Goal: Task Accomplishment & Management: Use online tool/utility

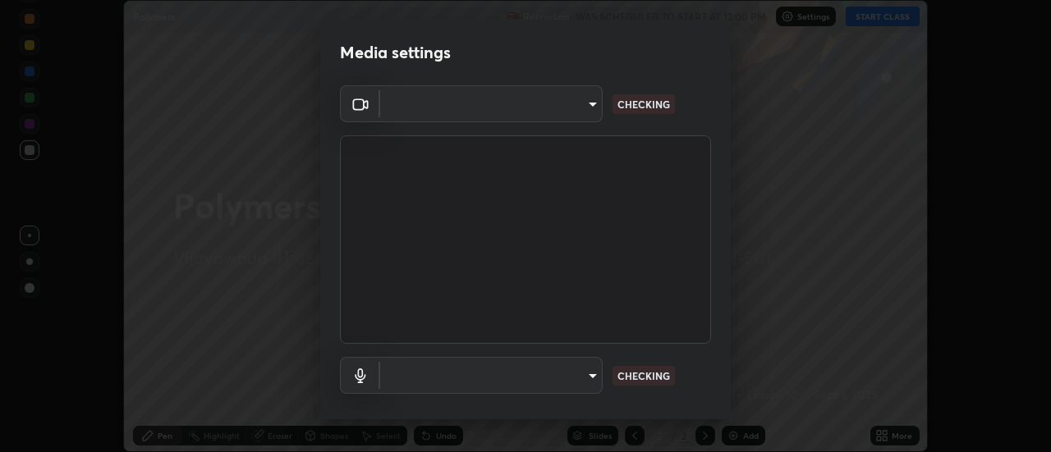
scroll to position [452, 1051]
type input "56a2701e3cbf36036edf71890ec99f2a6ddcc9ab08a9b666c2cd438b93a49498"
type input "default"
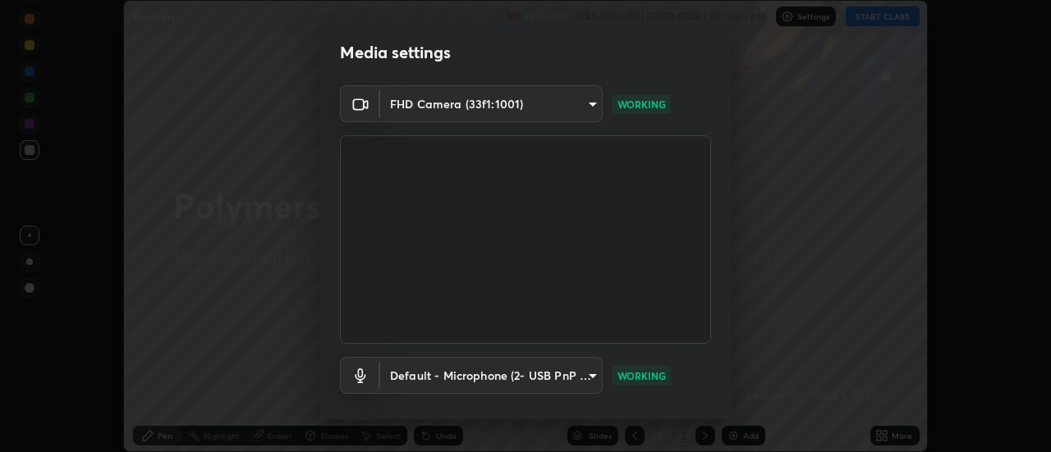
scroll to position [86, 0]
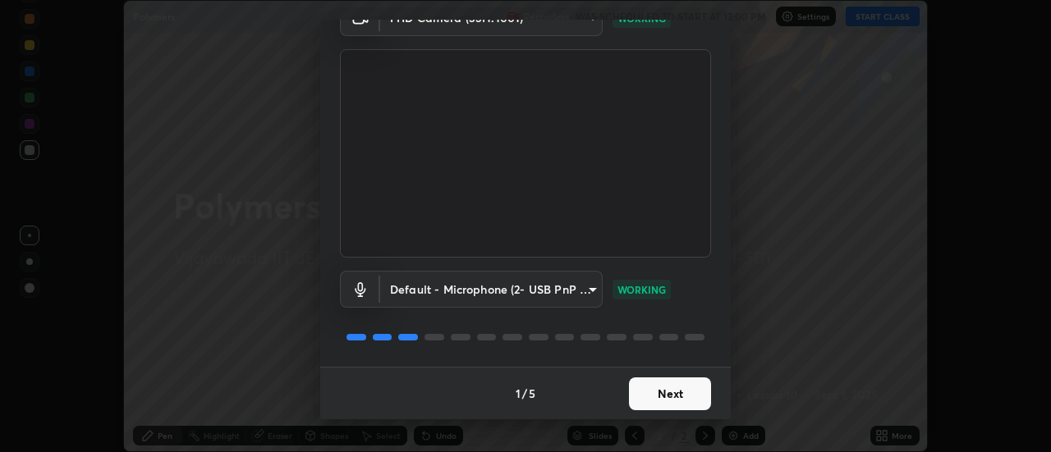
click at [675, 388] on button "Next" at bounding box center [670, 394] width 82 height 33
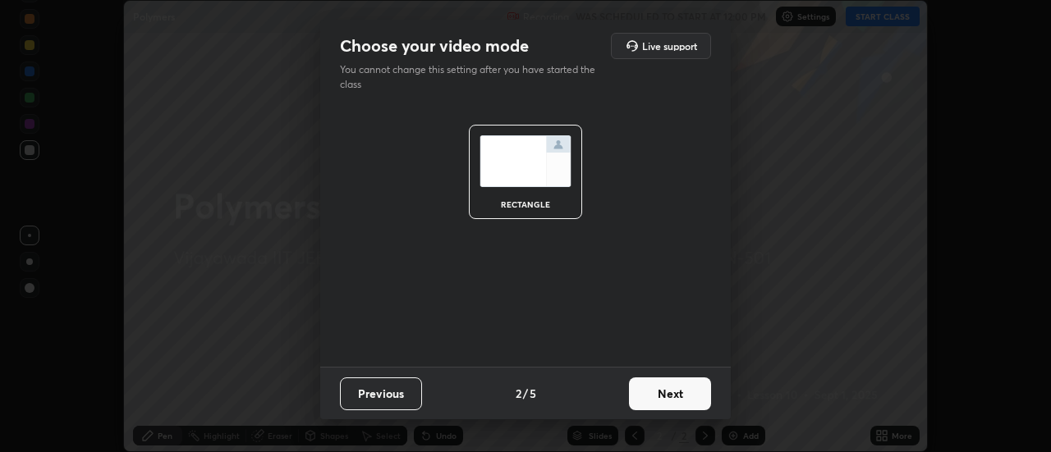
scroll to position [0, 0]
click at [677, 392] on button "Next" at bounding box center [670, 394] width 82 height 33
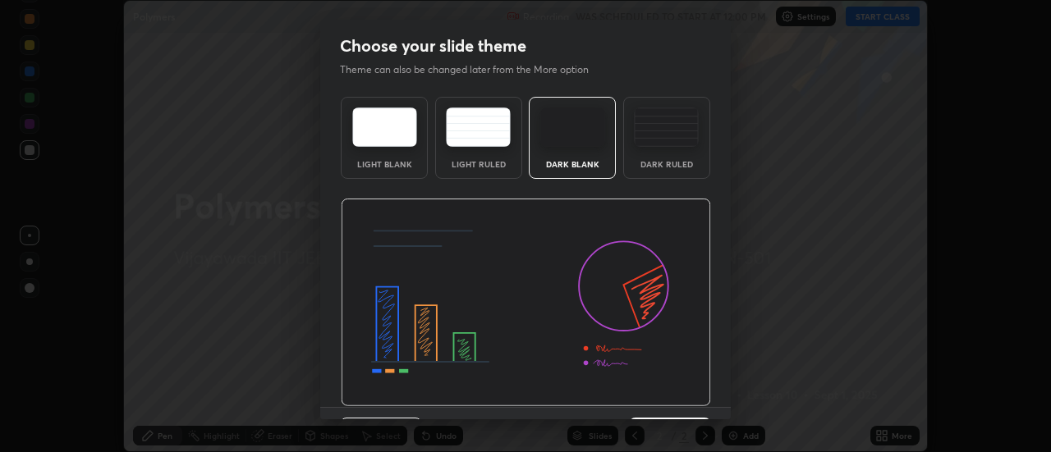
scroll to position [40, 0]
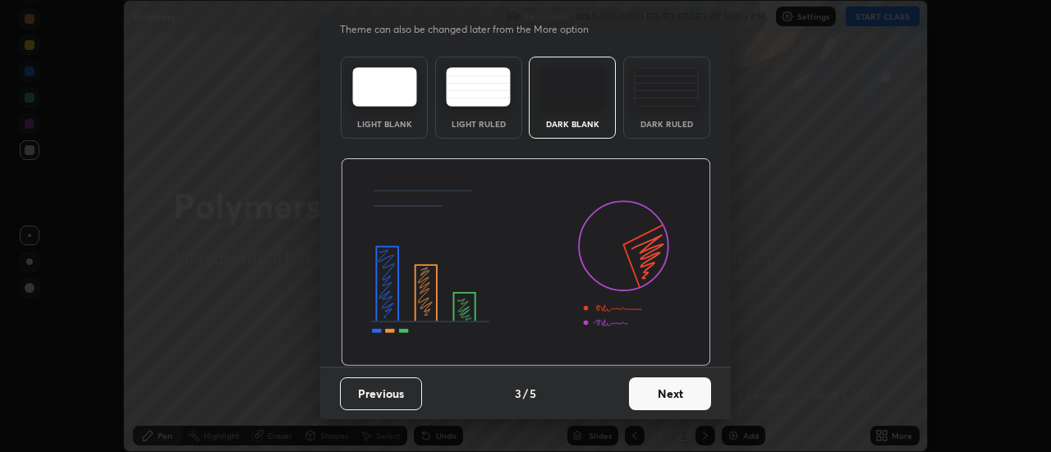
click at [661, 390] on button "Next" at bounding box center [670, 394] width 82 height 33
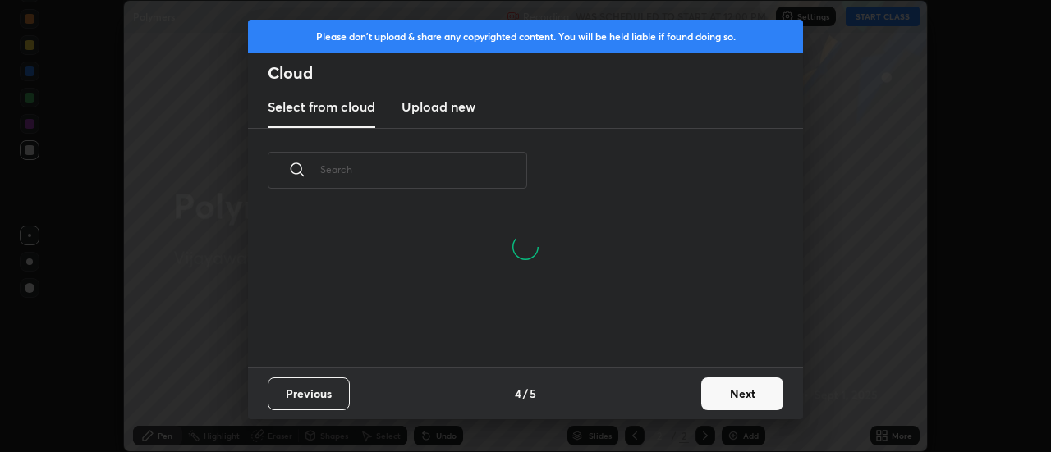
click at [740, 393] on button "Next" at bounding box center [742, 394] width 82 height 33
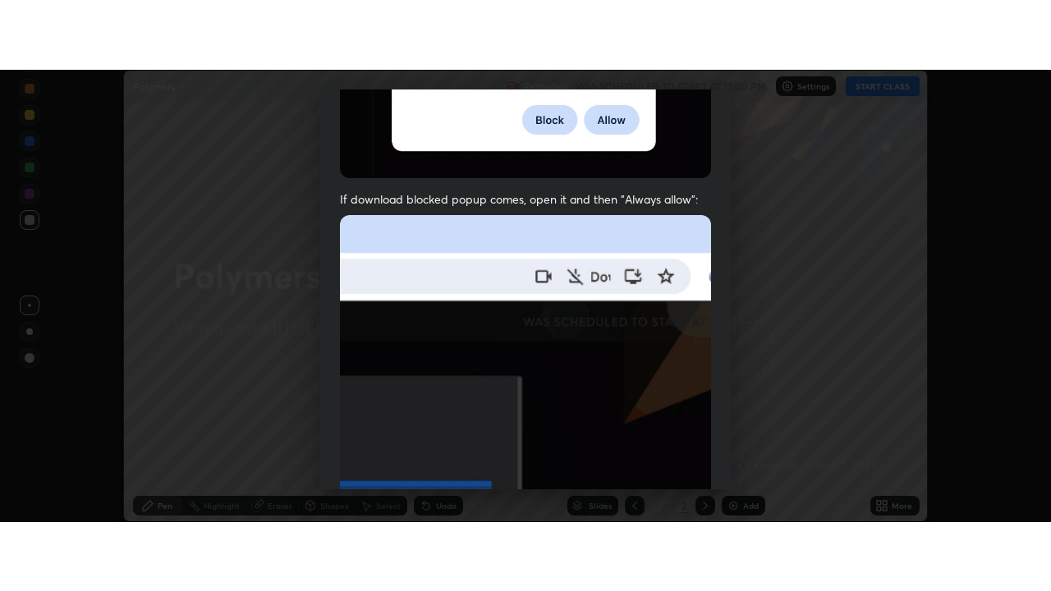
scroll to position [421, 0]
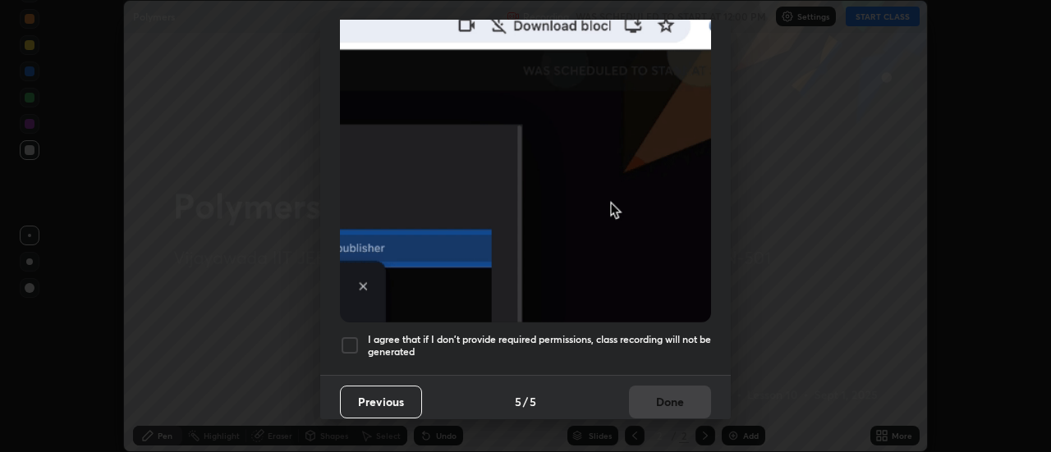
click at [352, 343] on div at bounding box center [350, 346] width 20 height 20
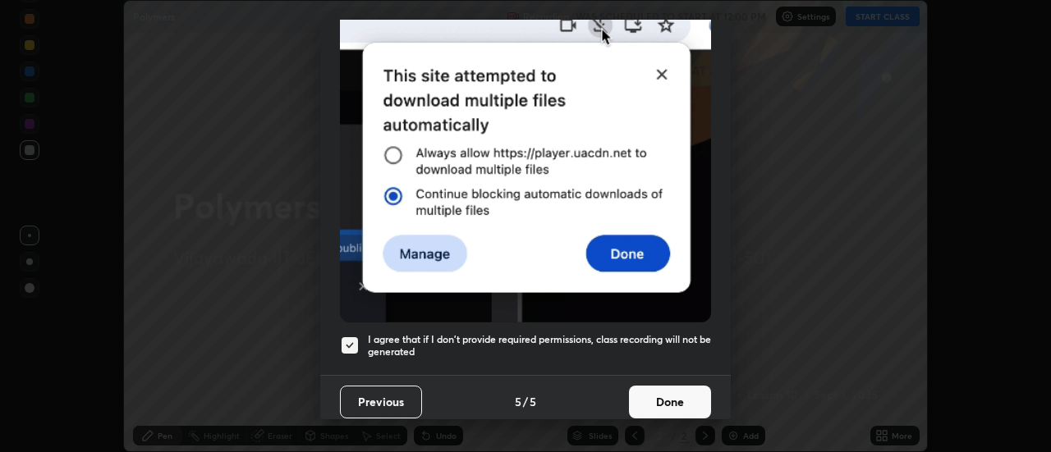
click at [671, 397] on button "Done" at bounding box center [670, 402] width 82 height 33
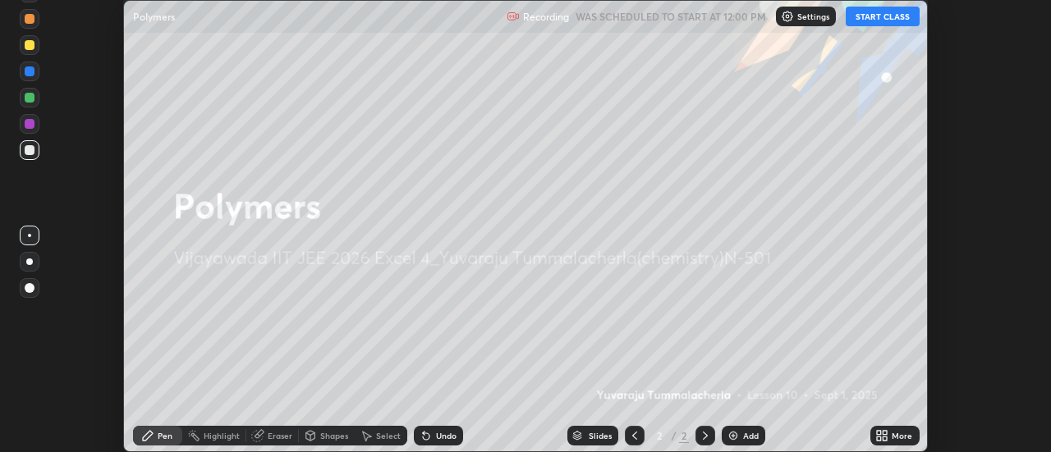
click at [744, 438] on div "Add" at bounding box center [751, 436] width 16 height 8
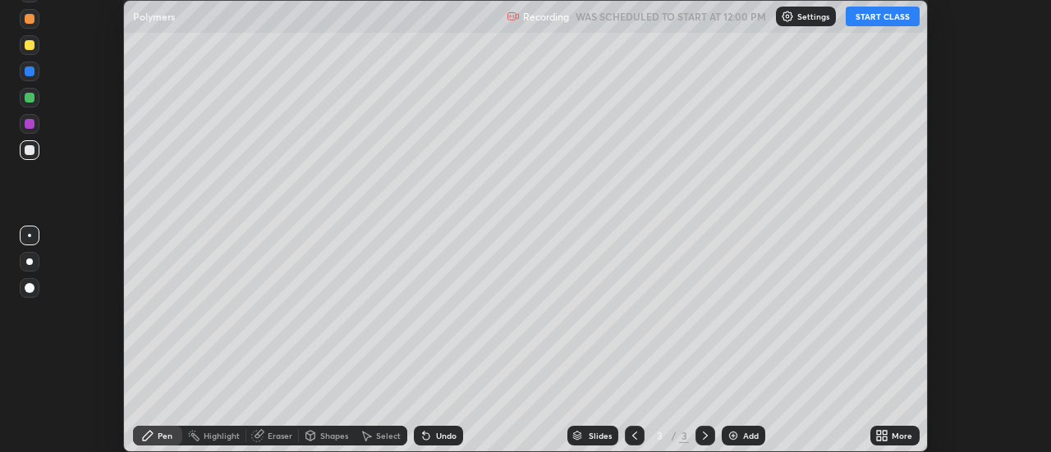
click at [634, 430] on icon at bounding box center [634, 435] width 13 height 13
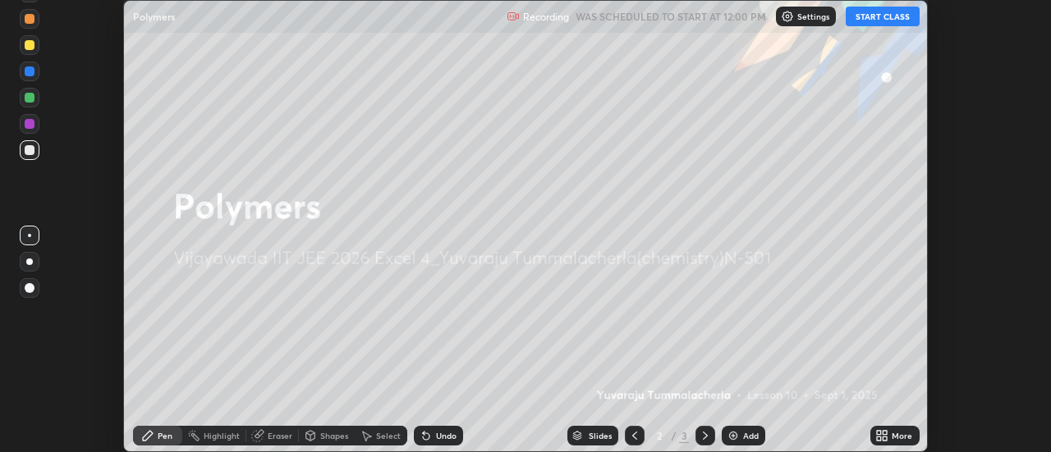
click at [878, 19] on button "START CLASS" at bounding box center [883, 17] width 74 height 20
click at [704, 436] on icon at bounding box center [705, 435] width 13 height 13
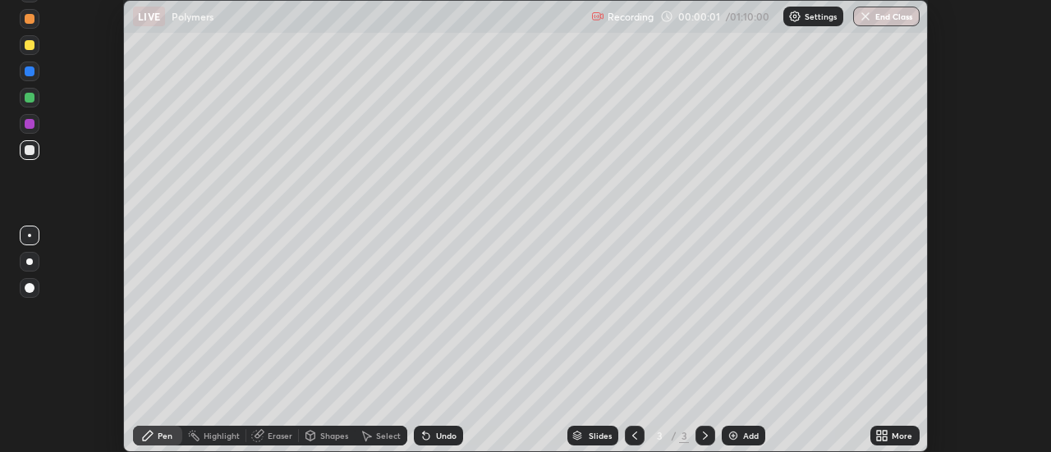
click at [891, 437] on div "More" at bounding box center [894, 436] width 49 height 20
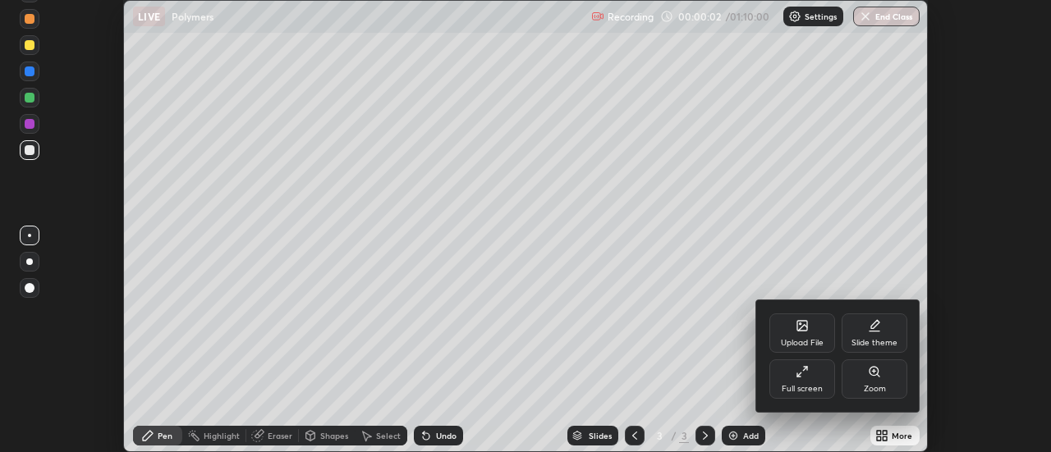
click at [801, 379] on div "Full screen" at bounding box center [802, 379] width 66 height 39
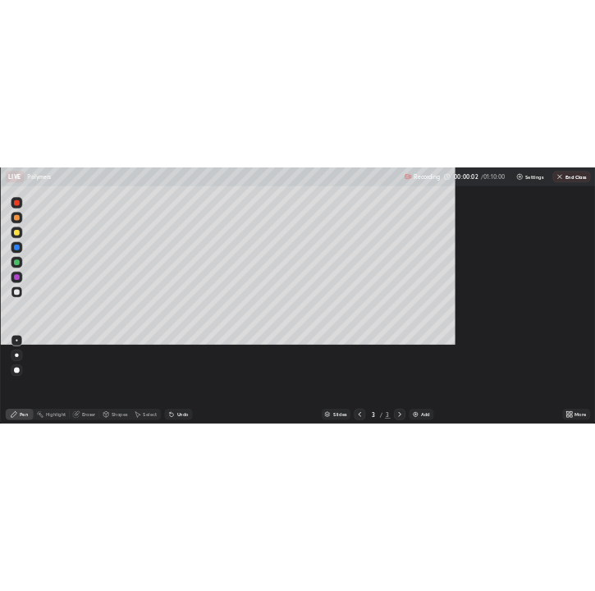
scroll to position [591, 1051]
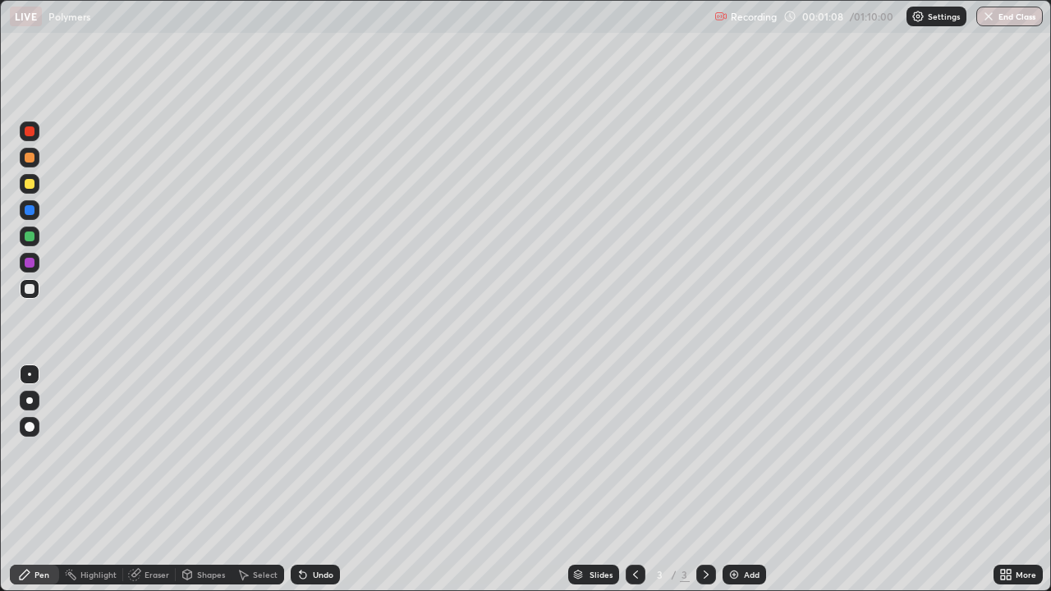
click at [316, 452] on div "Undo" at bounding box center [323, 575] width 21 height 8
click at [314, 452] on div "Undo" at bounding box center [315, 575] width 49 height 20
click at [312, 452] on div "Undo" at bounding box center [315, 575] width 49 height 20
click at [305, 452] on div "Undo" at bounding box center [315, 575] width 49 height 20
click at [303, 452] on div "Undo" at bounding box center [312, 574] width 56 height 33
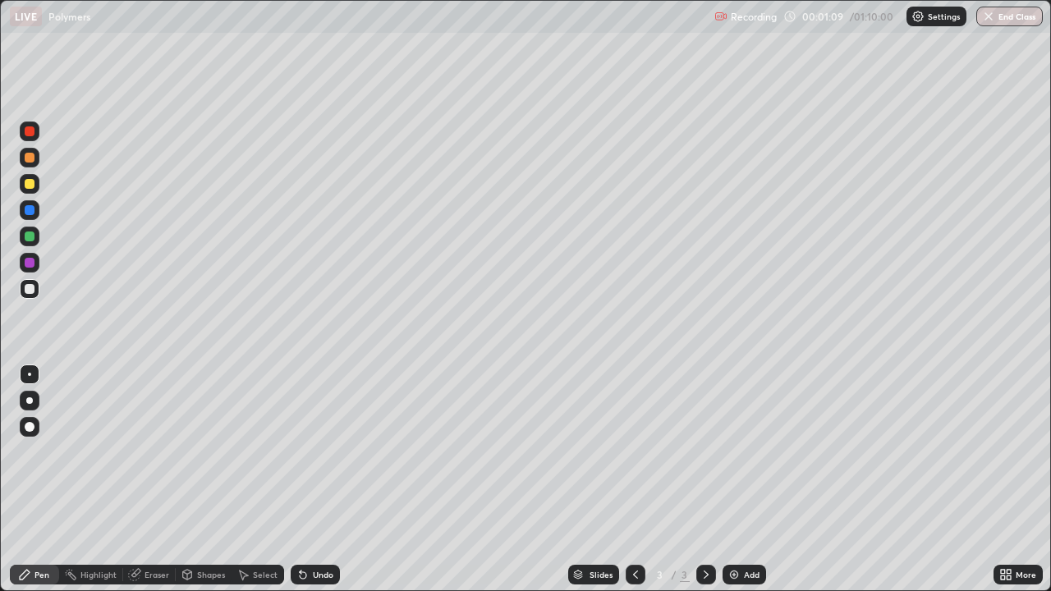
click at [303, 452] on div "Undo" at bounding box center [312, 574] width 56 height 33
click at [300, 452] on div "Undo" at bounding box center [312, 574] width 56 height 33
click at [295, 452] on div "Undo" at bounding box center [312, 574] width 56 height 33
click at [294, 452] on div "Undo" at bounding box center [312, 574] width 56 height 33
click at [300, 452] on icon at bounding box center [301, 572] width 2 height 2
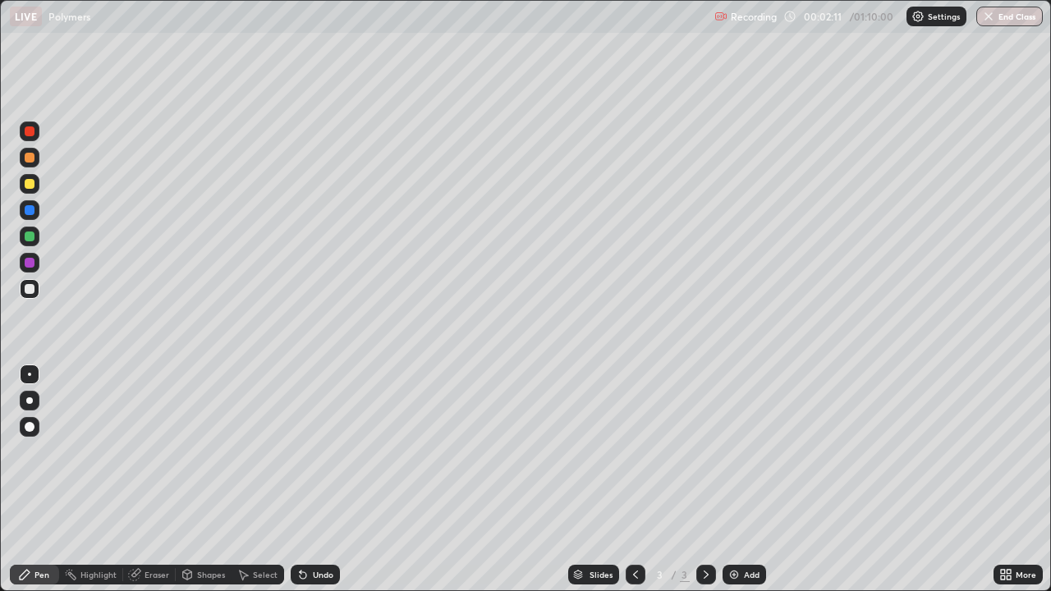
click at [321, 452] on div "Undo" at bounding box center [323, 575] width 21 height 8
click at [320, 452] on div "Undo" at bounding box center [315, 575] width 49 height 20
click at [323, 452] on div "Undo" at bounding box center [323, 575] width 21 height 8
click at [322, 452] on div "Undo" at bounding box center [323, 575] width 21 height 8
click at [320, 452] on div "Undo" at bounding box center [323, 575] width 21 height 8
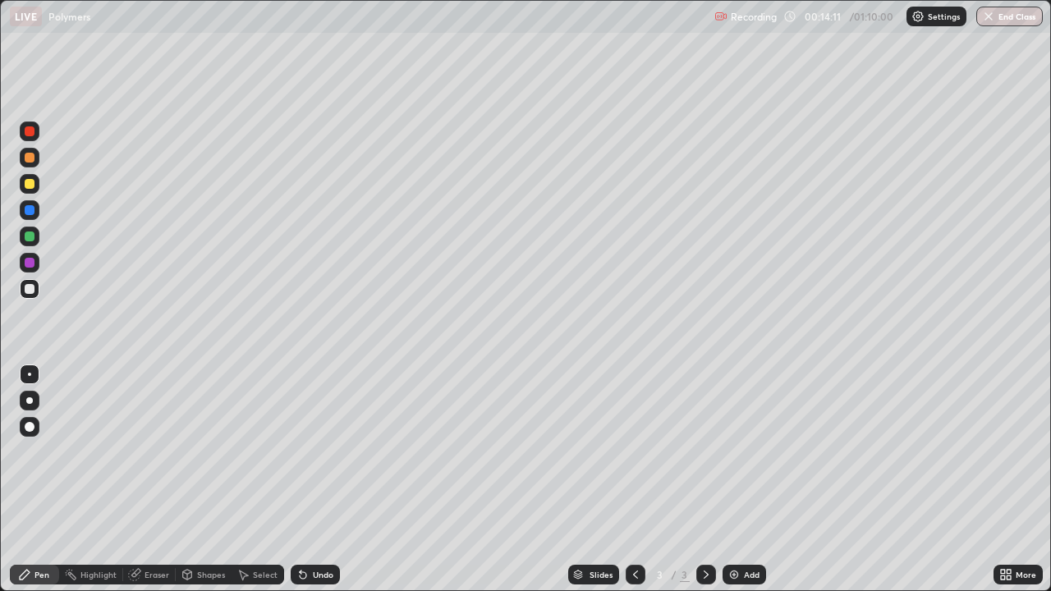
click at [733, 452] on img at bounding box center [733, 574] width 13 height 13
click at [323, 452] on div "Undo" at bounding box center [315, 575] width 49 height 20
click at [319, 452] on div "Undo" at bounding box center [323, 575] width 21 height 8
click at [321, 452] on div "Undo" at bounding box center [323, 575] width 21 height 8
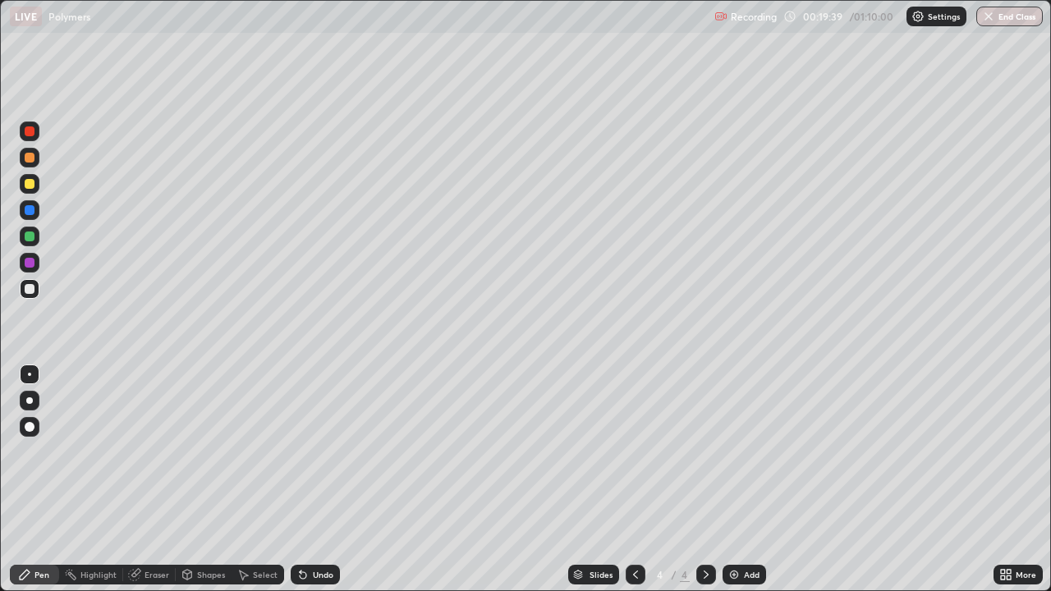
click at [35, 186] on div at bounding box center [30, 184] width 20 height 20
click at [331, 452] on div "Undo" at bounding box center [323, 575] width 21 height 8
click at [323, 452] on div "Undo" at bounding box center [323, 575] width 21 height 8
click at [320, 452] on div "Undo" at bounding box center [323, 575] width 21 height 8
click at [324, 452] on div "Undo" at bounding box center [323, 575] width 21 height 8
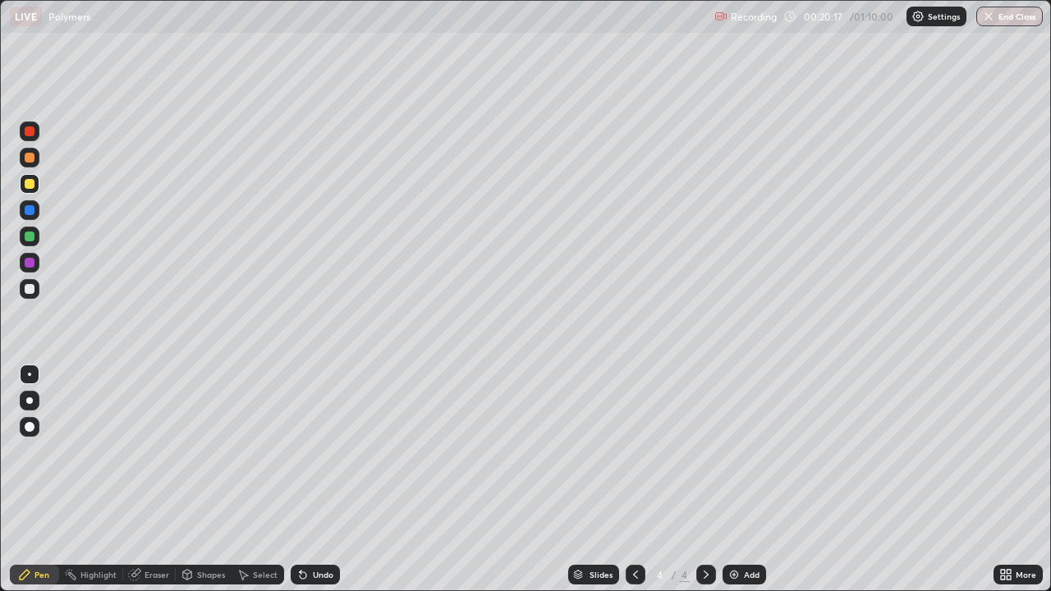
click at [313, 452] on div "Undo" at bounding box center [315, 575] width 49 height 20
click at [741, 452] on div "Add" at bounding box center [744, 575] width 44 height 20
click at [30, 288] on div at bounding box center [30, 289] width 10 height 10
click at [314, 452] on div "Undo" at bounding box center [323, 575] width 21 height 8
click at [321, 452] on div "Undo" at bounding box center [315, 575] width 49 height 20
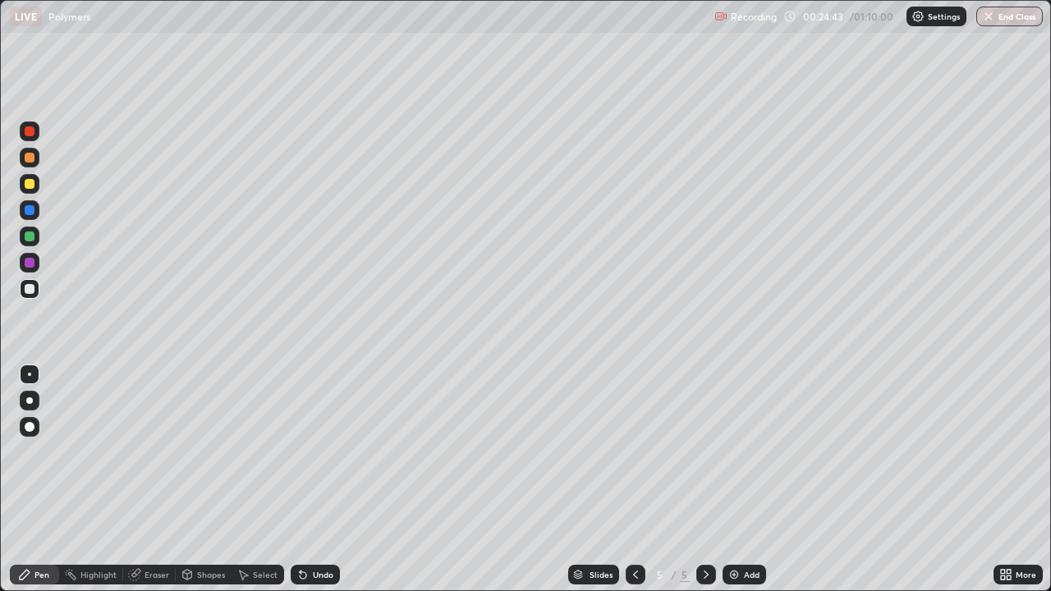
click at [309, 452] on div "Undo" at bounding box center [315, 575] width 49 height 20
click at [314, 452] on div "Undo" at bounding box center [323, 575] width 21 height 8
click at [30, 190] on div at bounding box center [30, 184] width 20 height 20
click at [26, 167] on div at bounding box center [30, 158] width 20 height 20
click at [315, 452] on div "Undo" at bounding box center [323, 575] width 21 height 8
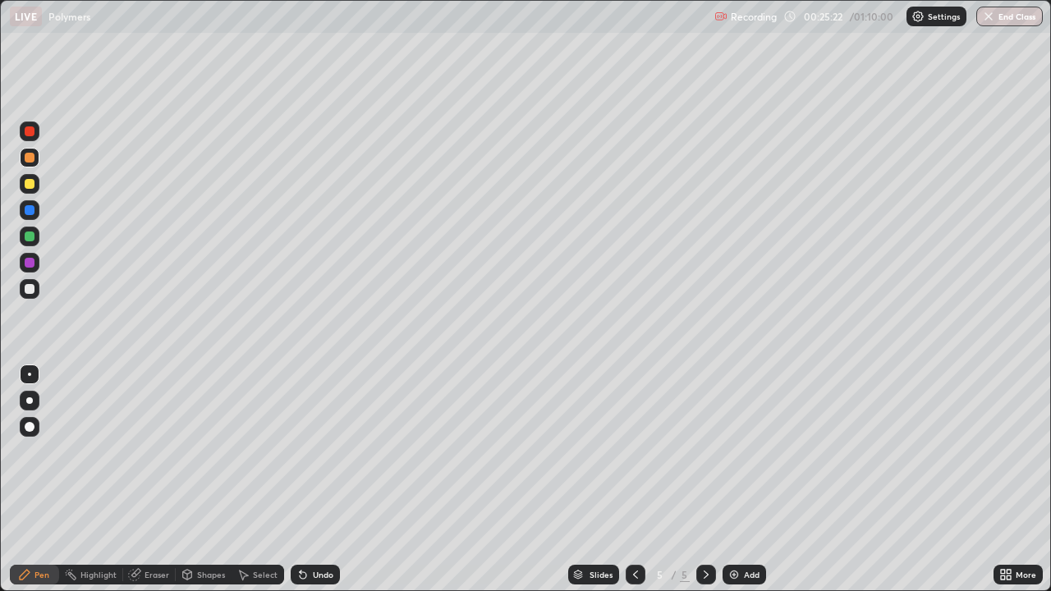
click at [314, 452] on div "Undo" at bounding box center [323, 575] width 21 height 8
click at [317, 452] on div "Undo" at bounding box center [323, 575] width 21 height 8
click at [320, 452] on div "Undo" at bounding box center [323, 575] width 21 height 8
click at [33, 293] on div at bounding box center [30, 289] width 20 height 20
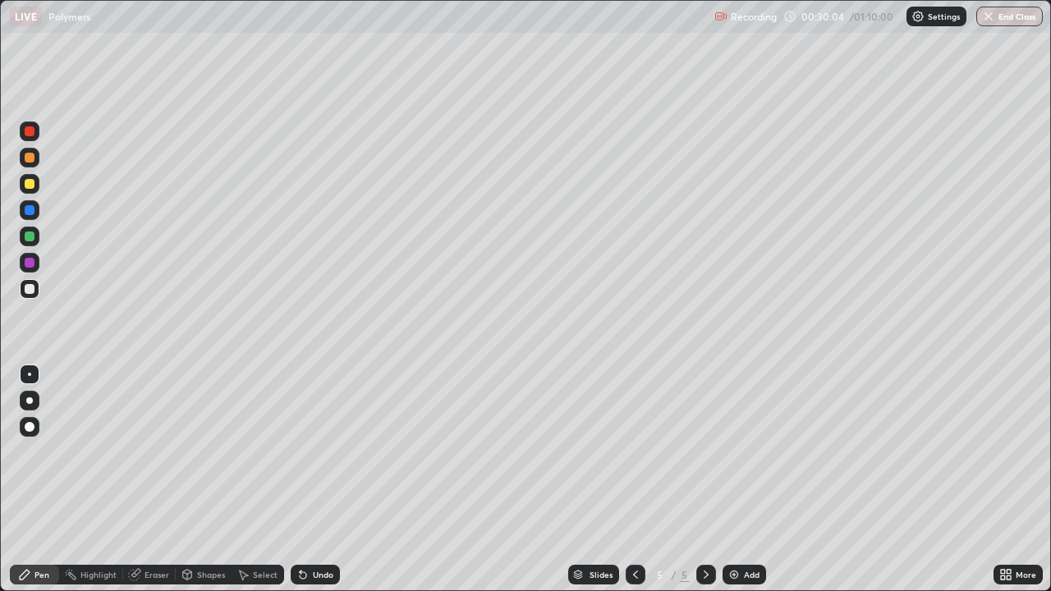
click at [323, 452] on div "Undo" at bounding box center [315, 575] width 49 height 20
click at [319, 452] on div "Undo" at bounding box center [315, 575] width 49 height 20
click at [318, 452] on div "Undo" at bounding box center [315, 575] width 49 height 20
click at [314, 452] on div "Undo" at bounding box center [315, 575] width 49 height 20
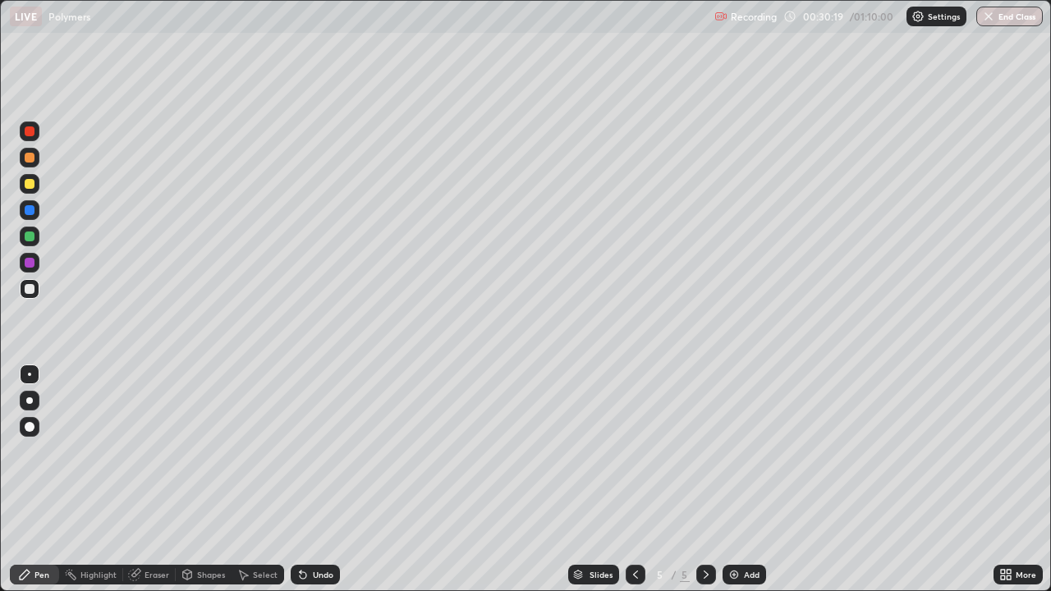
click at [36, 182] on div at bounding box center [30, 184] width 20 height 20
click at [731, 452] on img at bounding box center [733, 574] width 13 height 13
click at [25, 265] on div at bounding box center [30, 263] width 10 height 10
click at [32, 287] on div at bounding box center [30, 289] width 10 height 10
click at [307, 452] on div "Undo" at bounding box center [315, 575] width 49 height 20
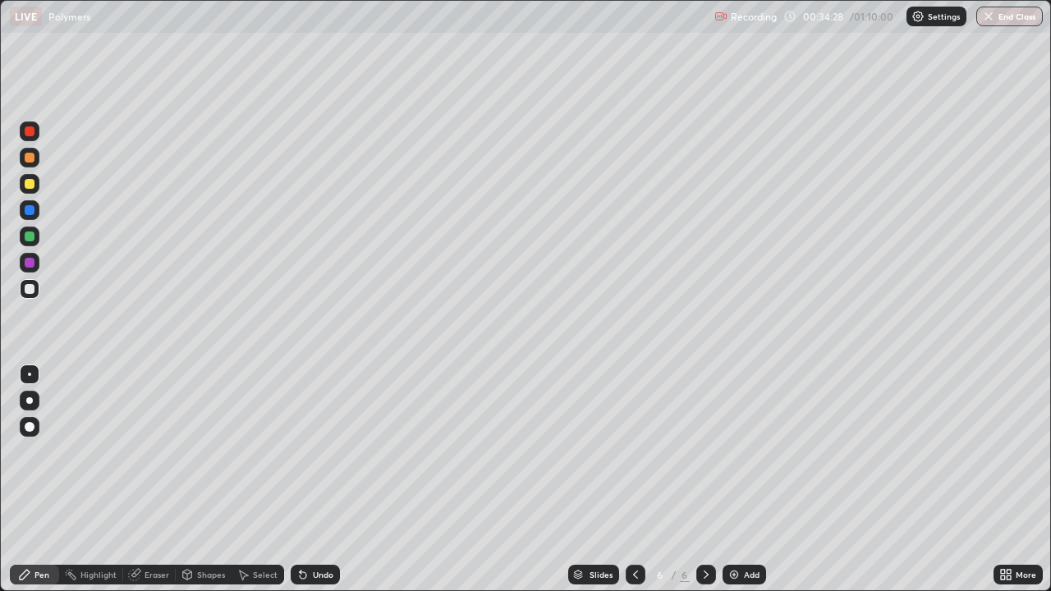
click at [308, 452] on div "Undo" at bounding box center [315, 575] width 49 height 20
click at [143, 452] on div "Eraser" at bounding box center [149, 575] width 53 height 20
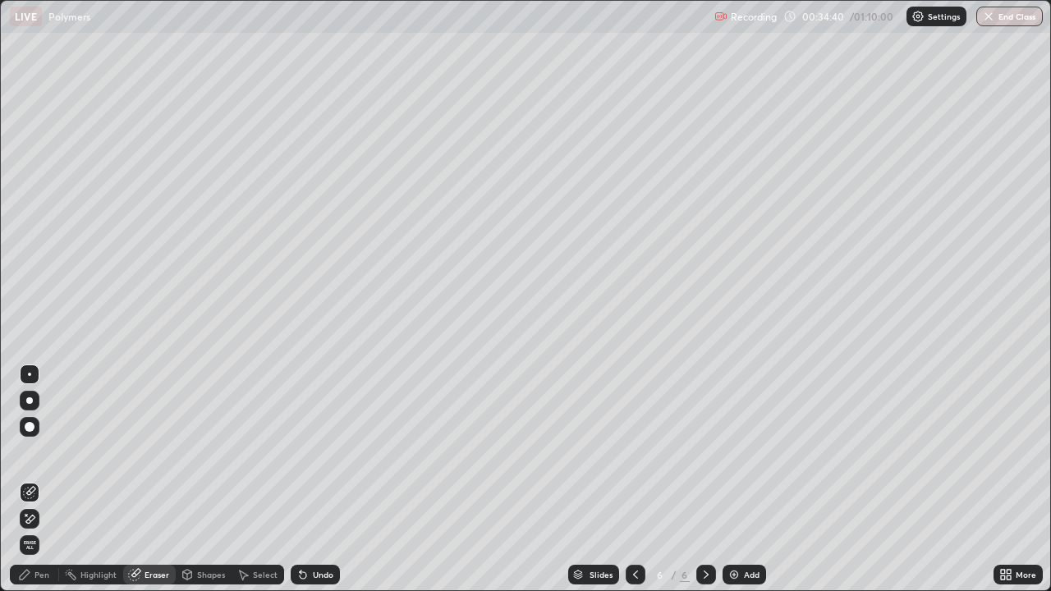
click at [36, 452] on div "Pen" at bounding box center [41, 575] width 15 height 8
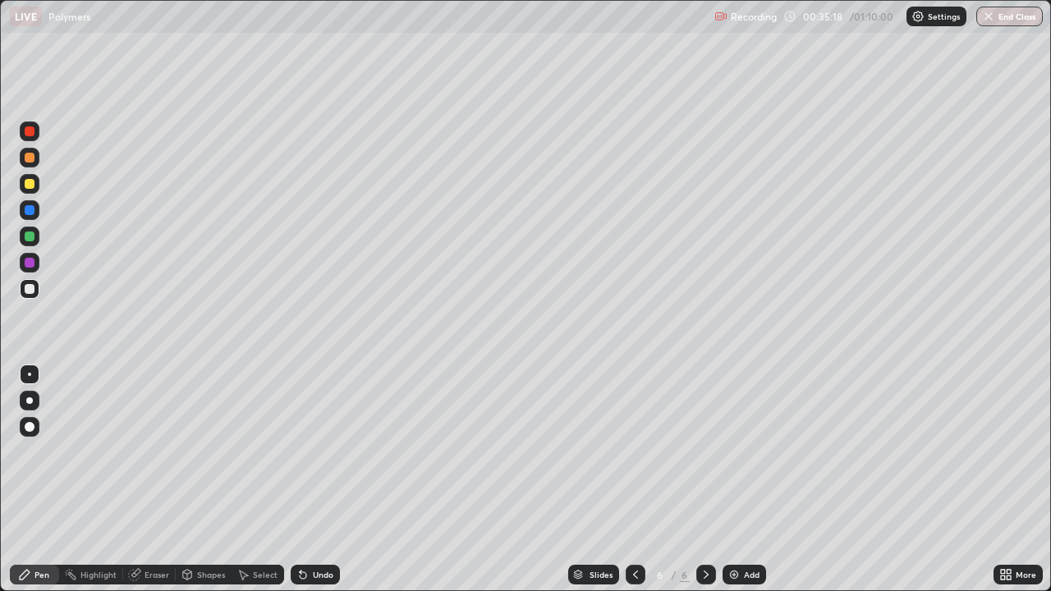
click at [30, 234] on div at bounding box center [30, 237] width 10 height 10
click at [32, 185] on div at bounding box center [30, 184] width 10 height 10
click at [30, 162] on div at bounding box center [30, 158] width 10 height 10
click at [309, 452] on div "Undo" at bounding box center [315, 575] width 49 height 20
click at [30, 287] on div at bounding box center [30, 289] width 10 height 10
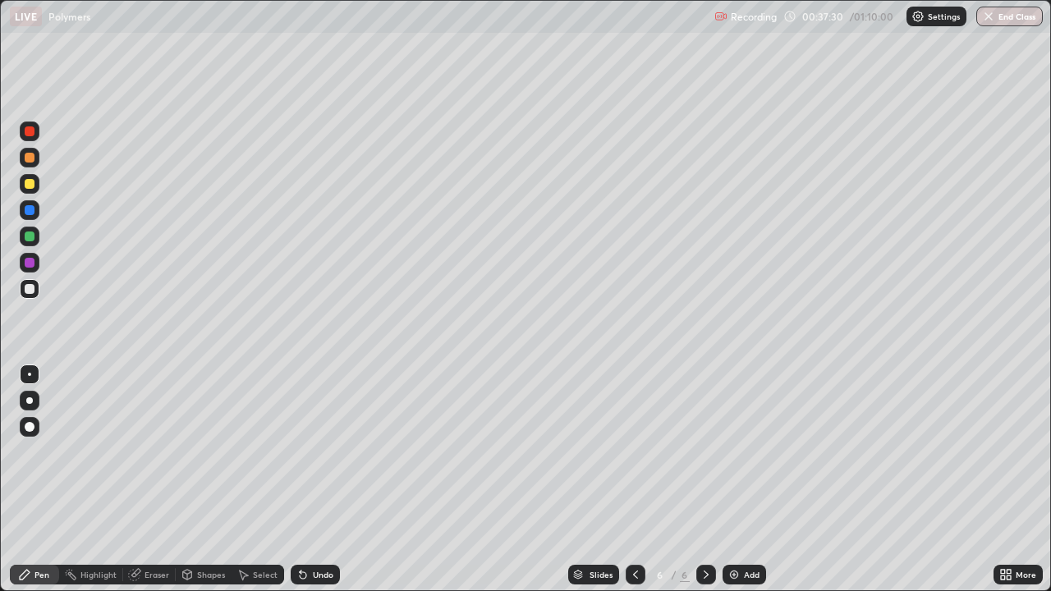
click at [322, 452] on div "Undo" at bounding box center [323, 575] width 21 height 8
click at [323, 452] on div "Undo" at bounding box center [315, 575] width 49 height 20
click at [38, 186] on div at bounding box center [30, 184] width 20 height 20
click at [332, 452] on div "Undo" at bounding box center [315, 575] width 49 height 20
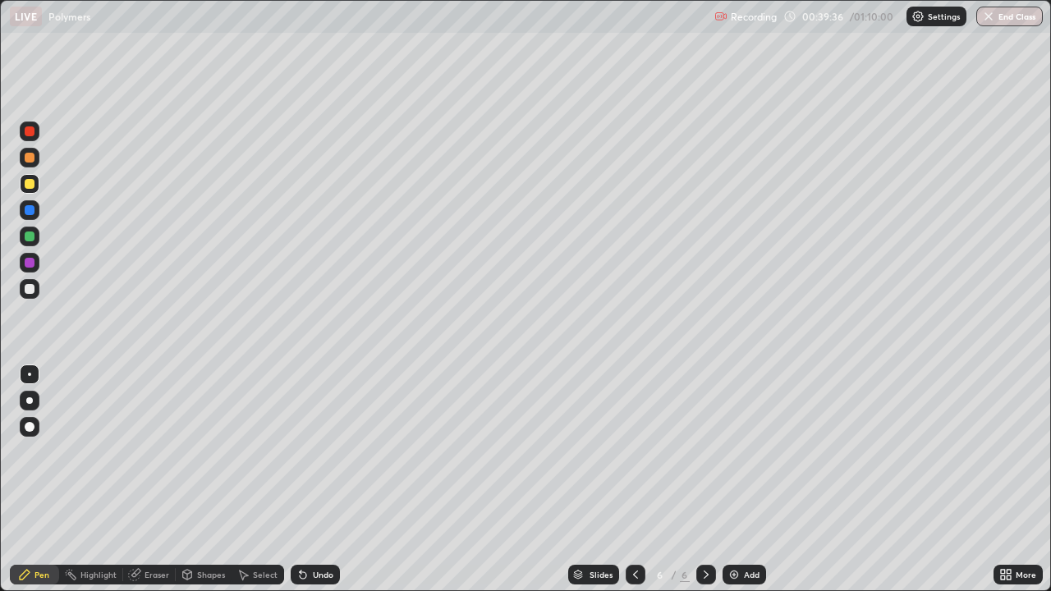
click at [28, 291] on div at bounding box center [30, 289] width 10 height 10
click at [740, 452] on div "Add" at bounding box center [744, 575] width 44 height 20
click at [313, 452] on div "Undo" at bounding box center [323, 575] width 21 height 8
click at [313, 452] on div "Undo" at bounding box center [315, 575] width 49 height 20
click at [313, 452] on div "Undo" at bounding box center [323, 575] width 21 height 8
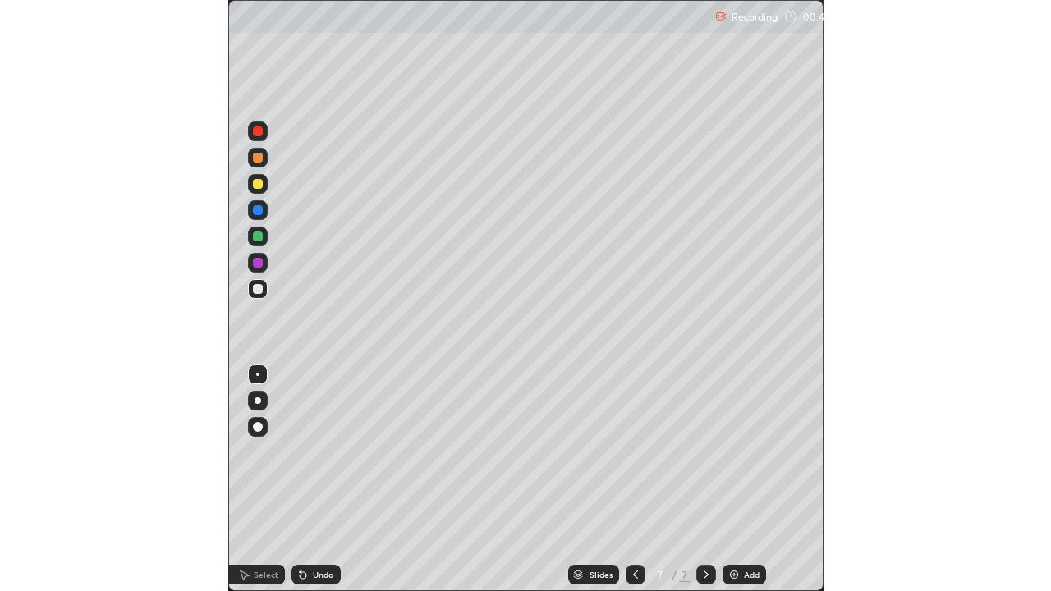
scroll to position [81504, 81500]
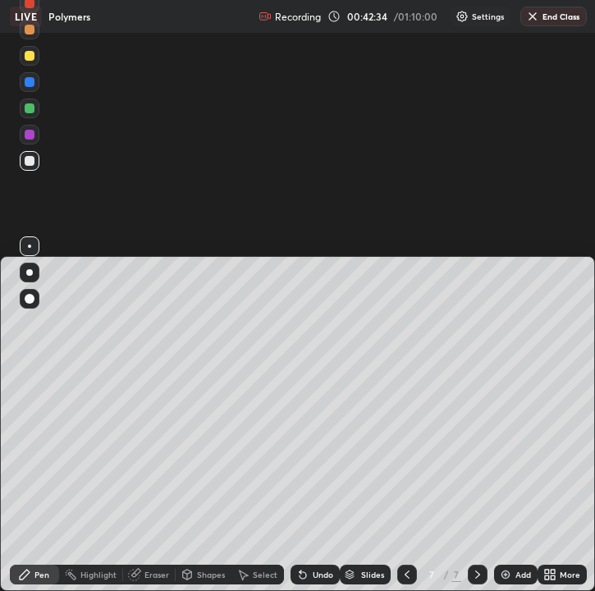
click at [308, 452] on div "Undo" at bounding box center [315, 575] width 49 height 20
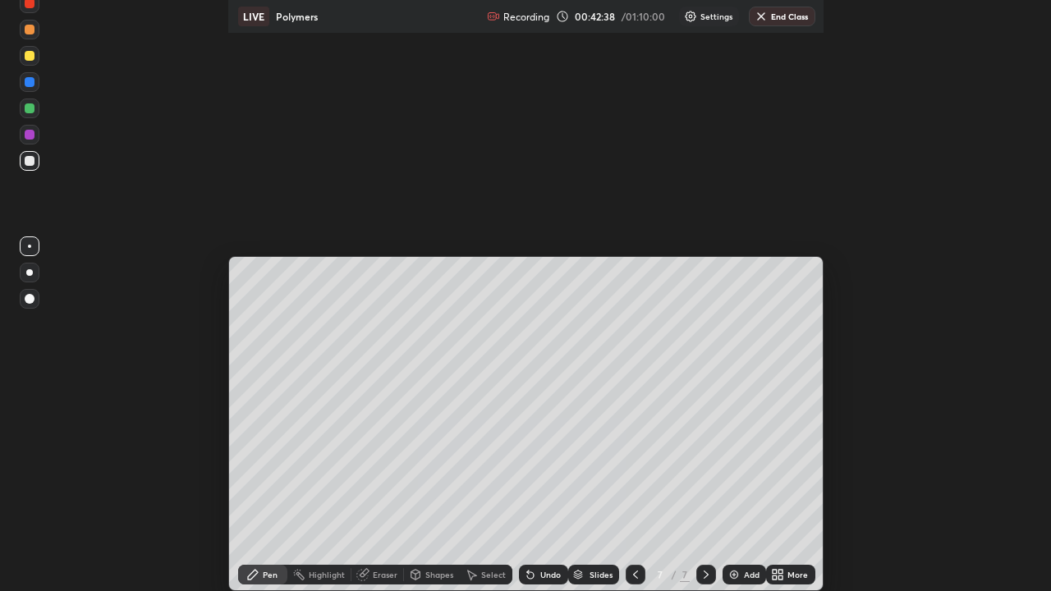
scroll to position [591, 1051]
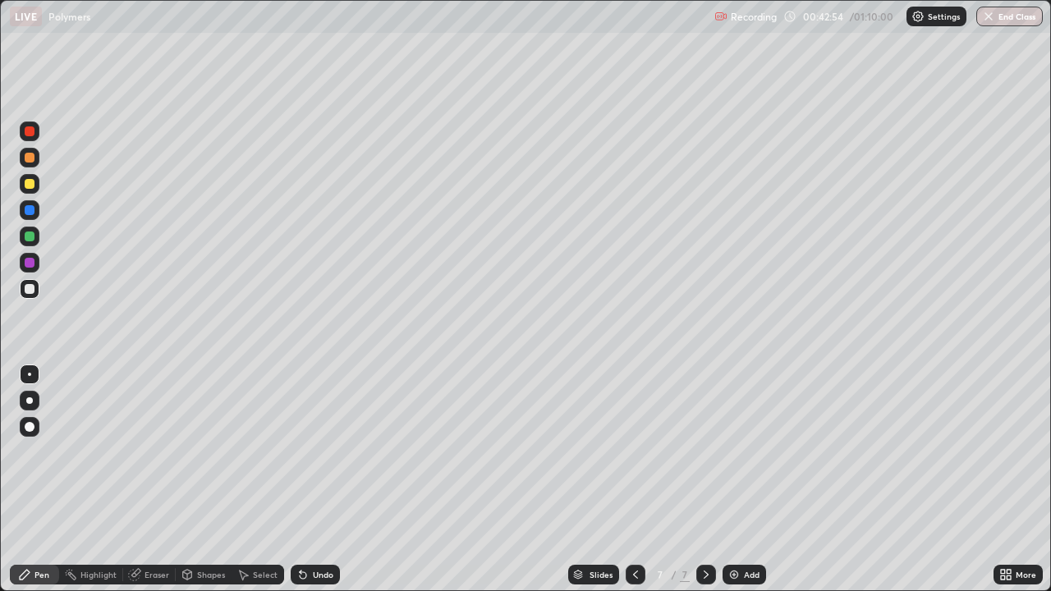
click at [315, 452] on div "Undo" at bounding box center [323, 575] width 21 height 8
click at [325, 452] on div "Undo" at bounding box center [315, 575] width 49 height 20
click at [309, 452] on div "Undo" at bounding box center [315, 575] width 49 height 20
click at [313, 452] on div "Undo" at bounding box center [323, 575] width 21 height 8
click at [152, 452] on div "Eraser" at bounding box center [156, 575] width 25 height 8
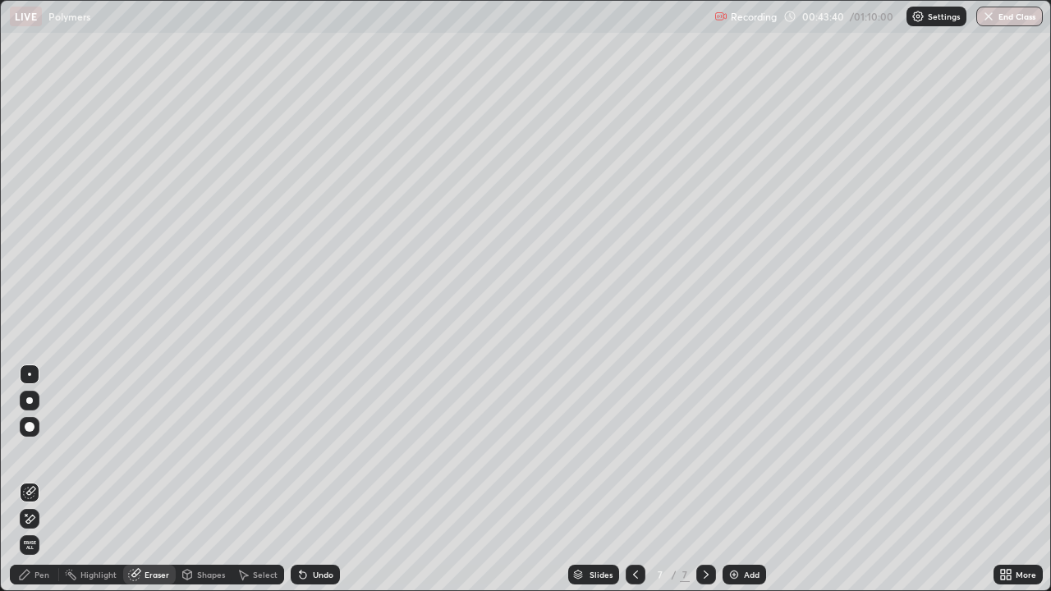
click at [48, 452] on div "Pen" at bounding box center [41, 575] width 15 height 8
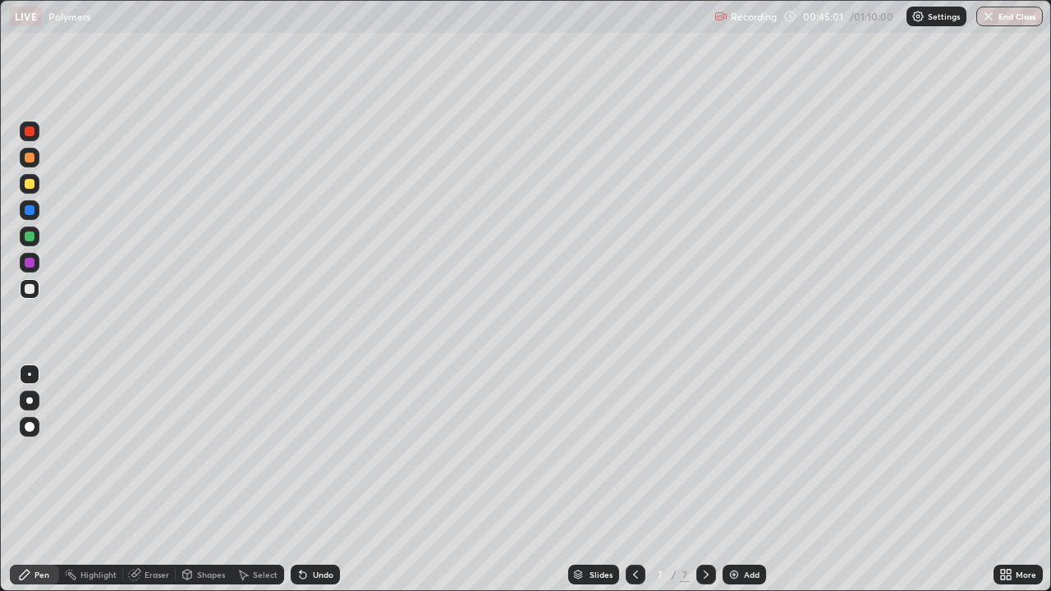
click at [319, 452] on div "Undo" at bounding box center [323, 575] width 21 height 8
click at [314, 452] on div "Undo" at bounding box center [323, 575] width 21 height 8
click at [313, 452] on div "Undo" at bounding box center [323, 575] width 21 height 8
click at [307, 452] on icon at bounding box center [302, 574] width 13 height 13
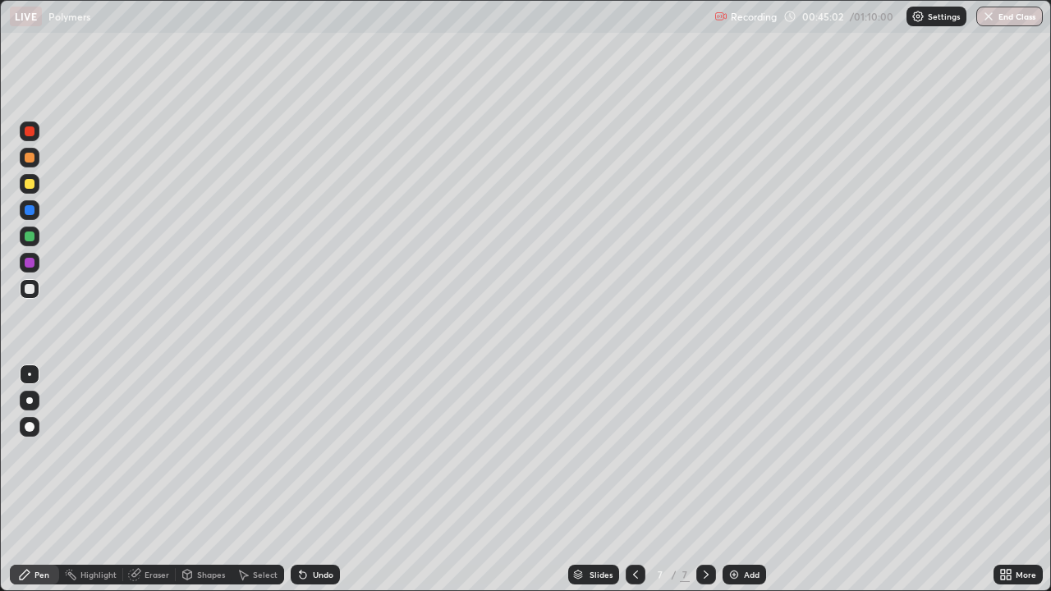
click at [306, 452] on icon at bounding box center [302, 574] width 13 height 13
click at [314, 452] on div "Undo" at bounding box center [323, 575] width 21 height 8
click at [324, 452] on div "Undo" at bounding box center [323, 575] width 21 height 8
click at [30, 183] on div at bounding box center [30, 184] width 10 height 10
click at [314, 452] on div "Undo" at bounding box center [323, 575] width 21 height 8
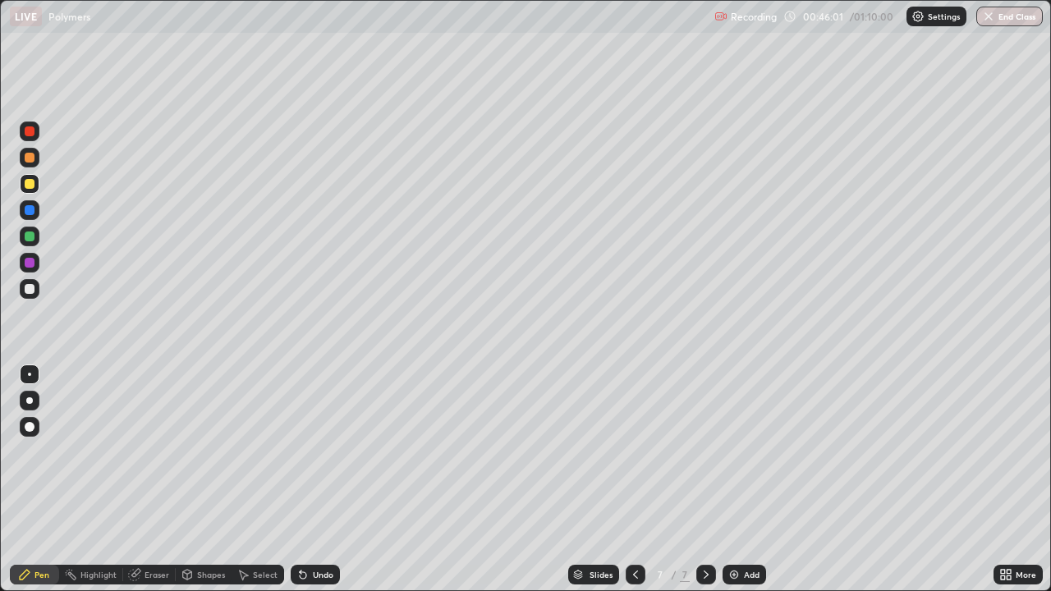
click at [316, 452] on div "Undo" at bounding box center [323, 575] width 21 height 8
click at [323, 452] on div "Undo" at bounding box center [323, 575] width 21 height 8
click at [316, 452] on div "Undo" at bounding box center [315, 575] width 49 height 20
click at [323, 452] on div "Undo" at bounding box center [323, 575] width 21 height 8
click at [736, 452] on img at bounding box center [733, 574] width 13 height 13
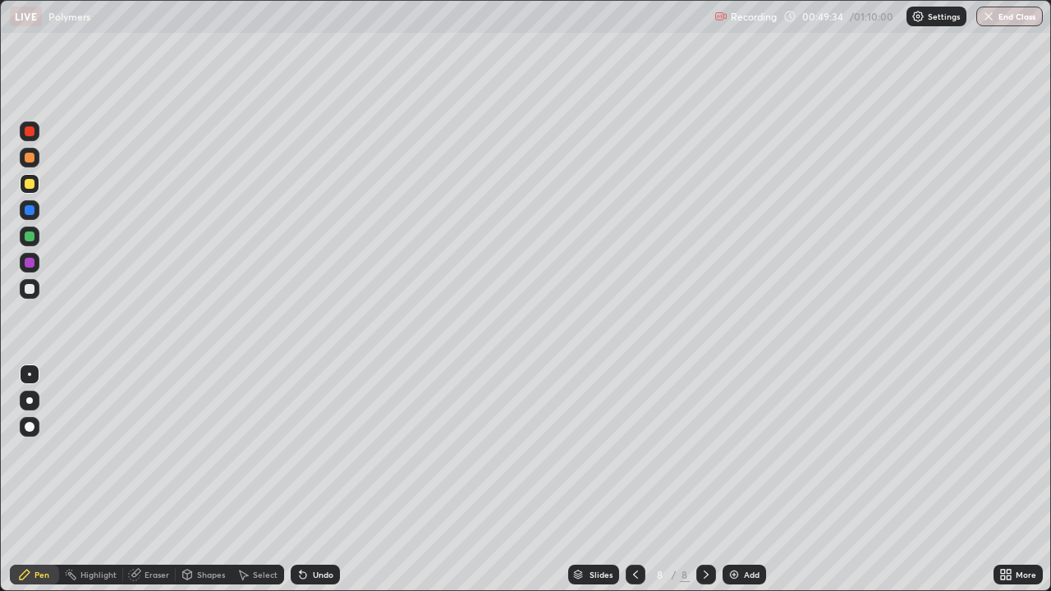
click at [319, 452] on div "Undo" at bounding box center [315, 575] width 49 height 20
click at [315, 452] on div "Undo" at bounding box center [323, 575] width 21 height 8
click at [314, 452] on div "Undo" at bounding box center [323, 575] width 21 height 8
click at [313, 452] on div "Undo" at bounding box center [323, 575] width 21 height 8
click at [33, 296] on div at bounding box center [30, 289] width 20 height 20
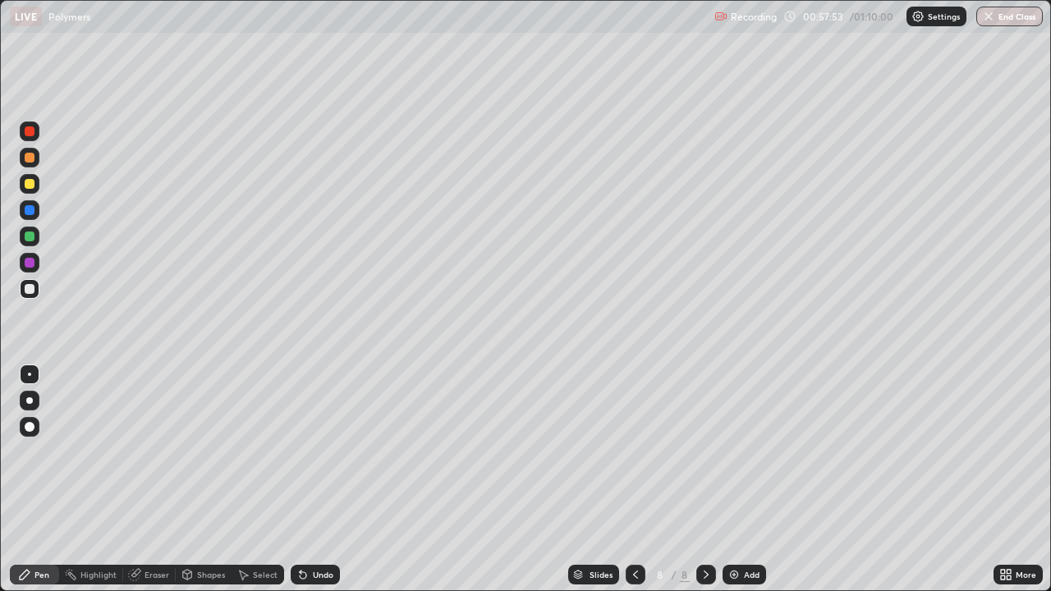
click at [322, 452] on div "Undo" at bounding box center [323, 575] width 21 height 8
click at [731, 452] on div "Add" at bounding box center [744, 575] width 44 height 20
click at [300, 452] on icon at bounding box center [303, 575] width 7 height 7
click at [314, 452] on div "Undo" at bounding box center [323, 575] width 21 height 8
click at [313, 452] on div "Undo" at bounding box center [323, 575] width 21 height 8
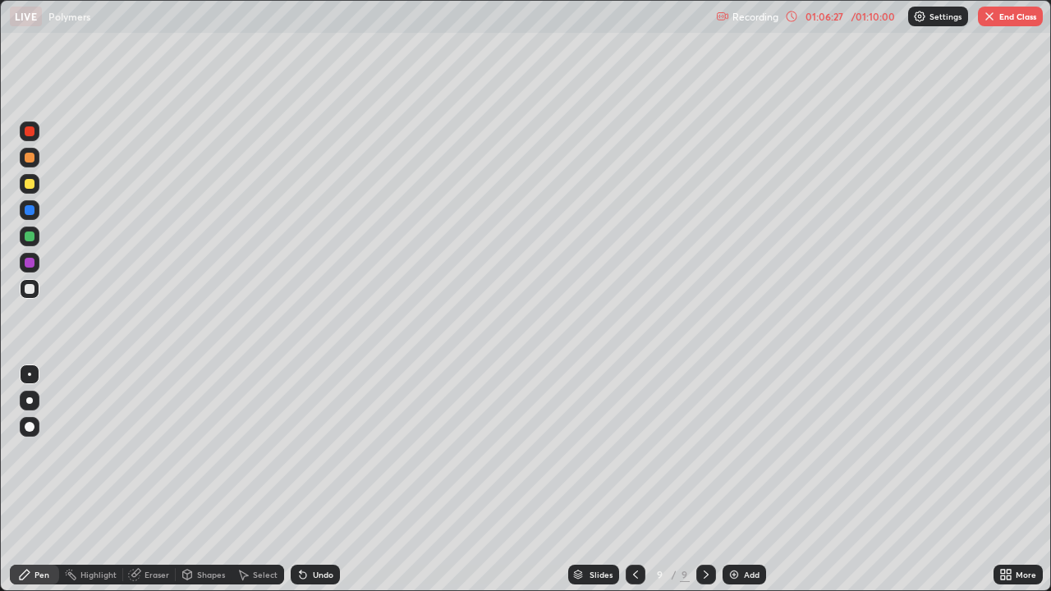
click at [328, 452] on div "Undo" at bounding box center [323, 575] width 21 height 8
click at [1001, 25] on button "End Class" at bounding box center [1010, 17] width 65 height 20
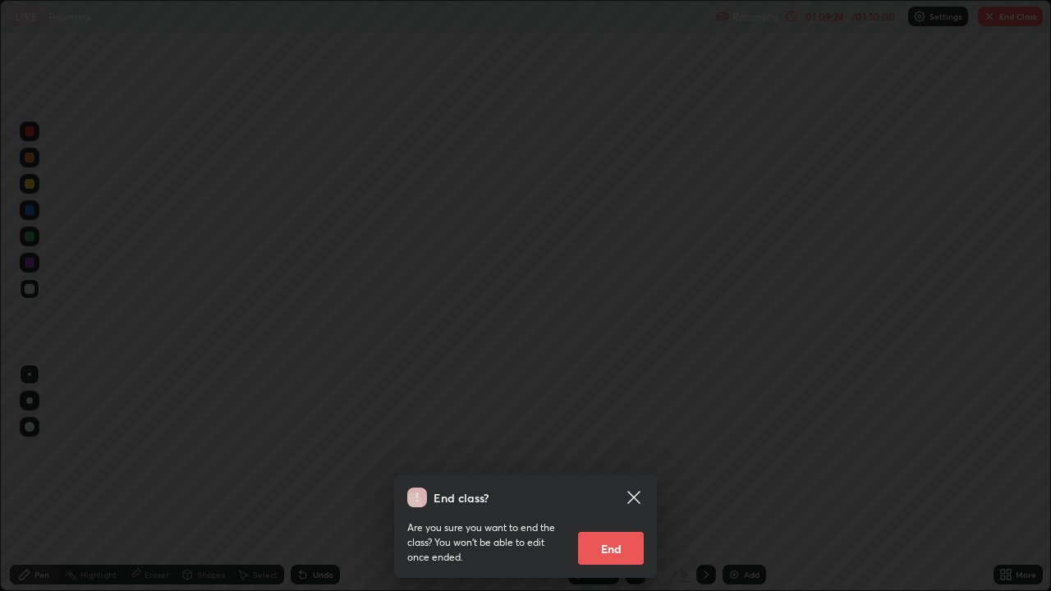
click at [615, 452] on button "End" at bounding box center [611, 548] width 66 height 33
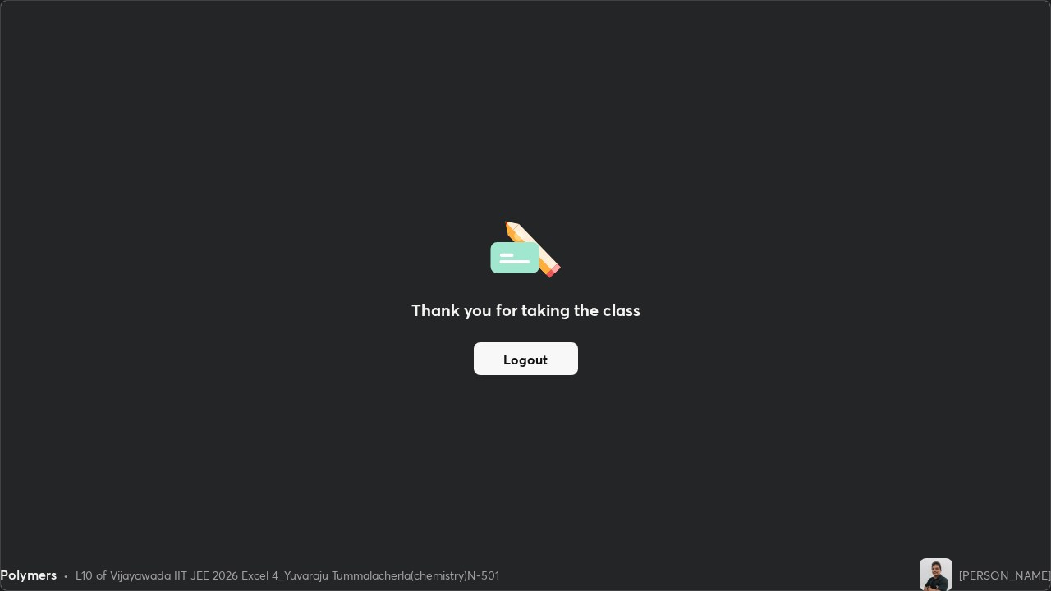
click at [528, 355] on button "Logout" at bounding box center [526, 358] width 104 height 33
click at [516, 358] on button "Logout" at bounding box center [526, 358] width 104 height 33
